Goal: Find contact information: Find contact information

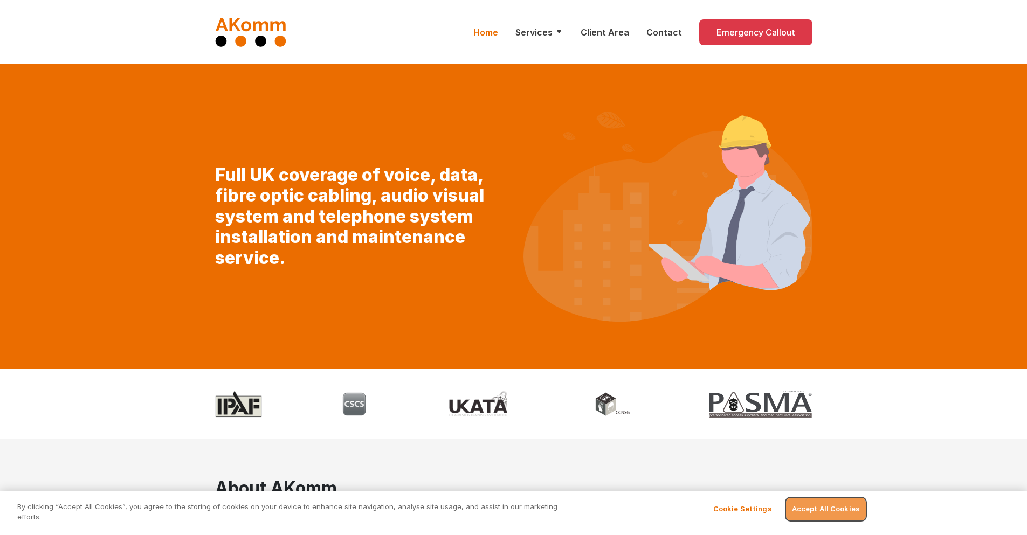
click at [786, 498] on button "Accept All Cookies" at bounding box center [826, 509] width 80 height 23
